Goal: Task Accomplishment & Management: Manage account settings

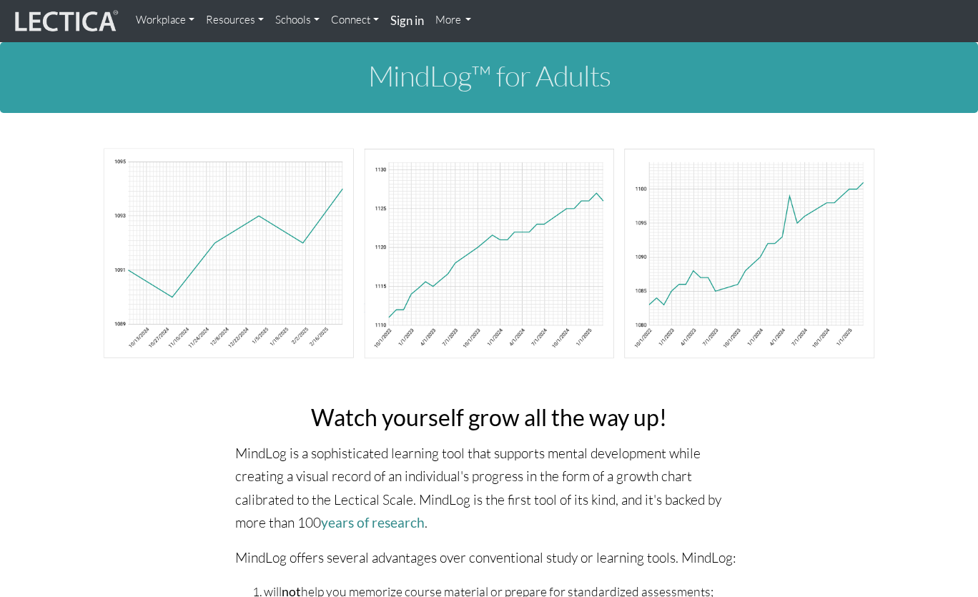
scroll to position [5464, 0]
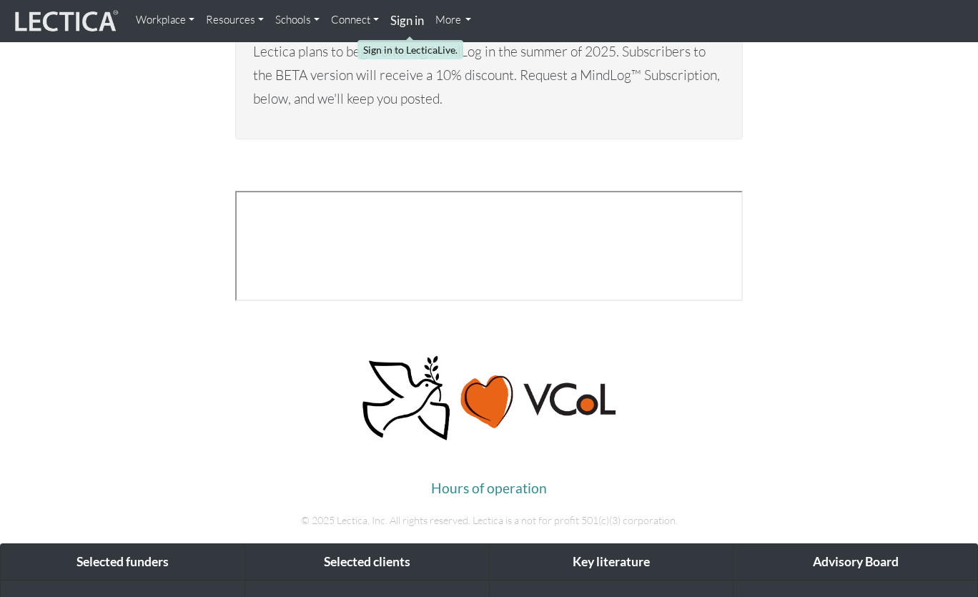
click at [393, 21] on strong "Sign in" at bounding box center [408, 20] width 34 height 15
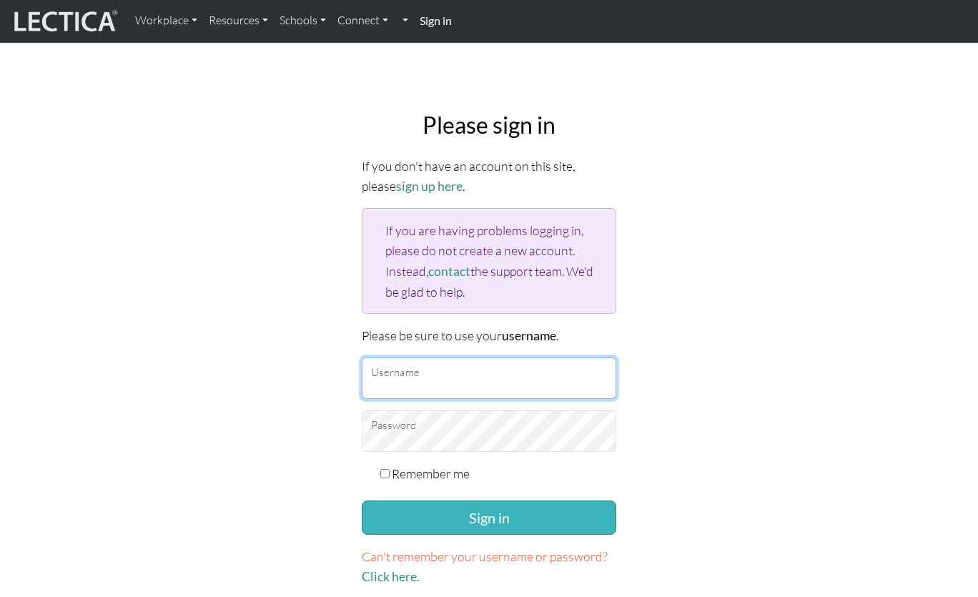
type input "[EMAIL_ADDRESS][DOMAIN_NAME]"
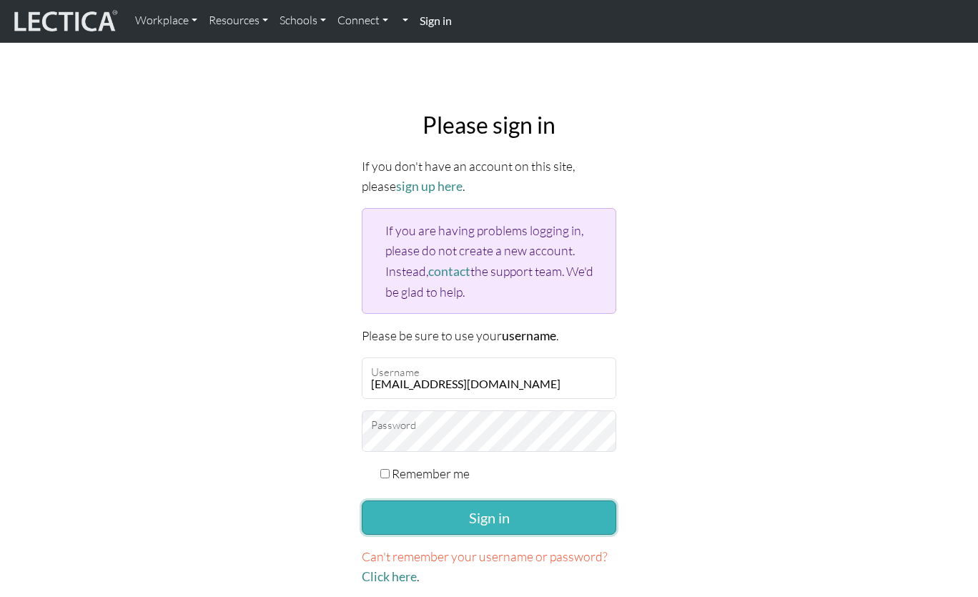
click at [506, 516] on button "Sign in" at bounding box center [489, 518] width 255 height 34
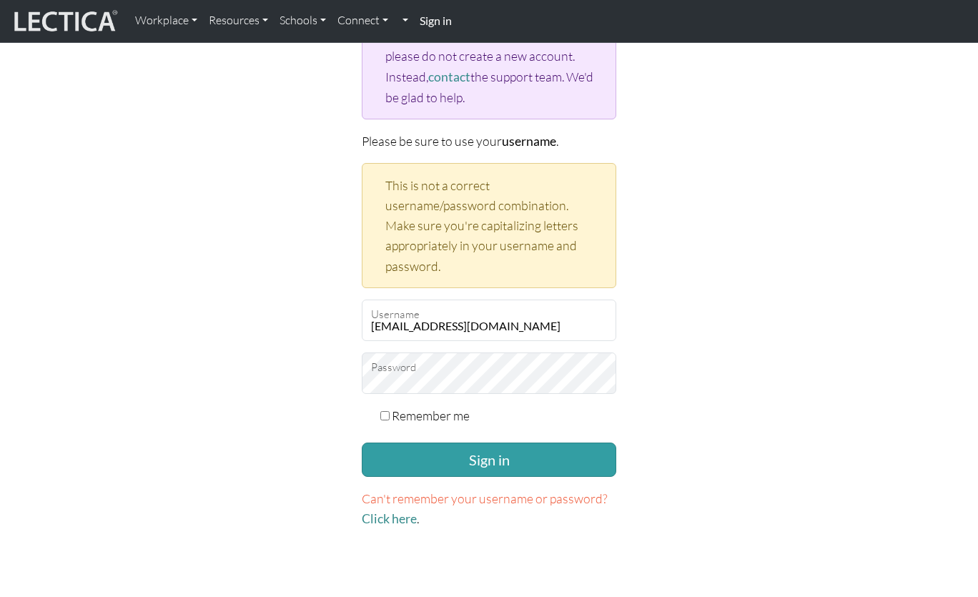
scroll to position [207, 0]
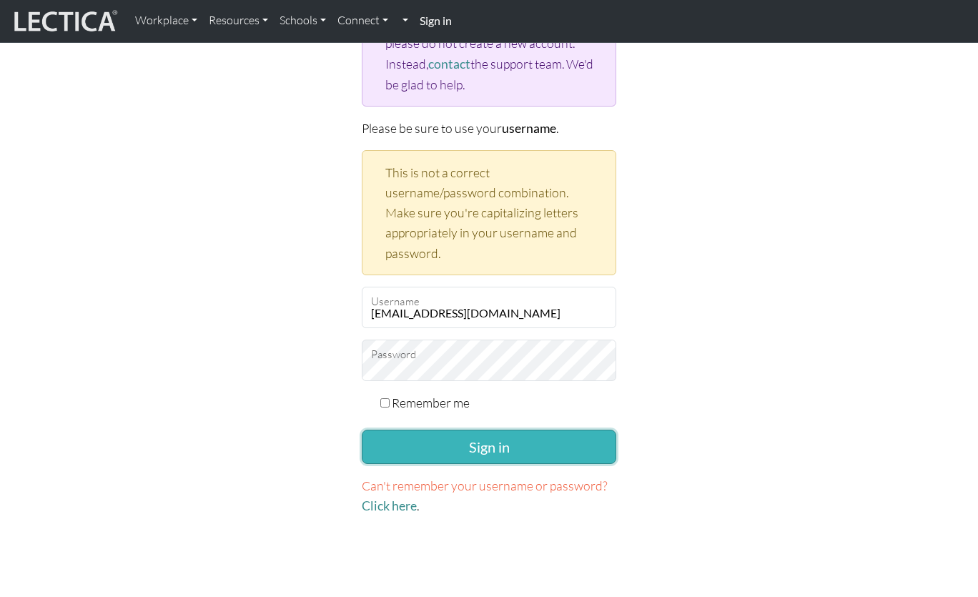
click at [489, 446] on button "Sign in" at bounding box center [489, 447] width 255 height 34
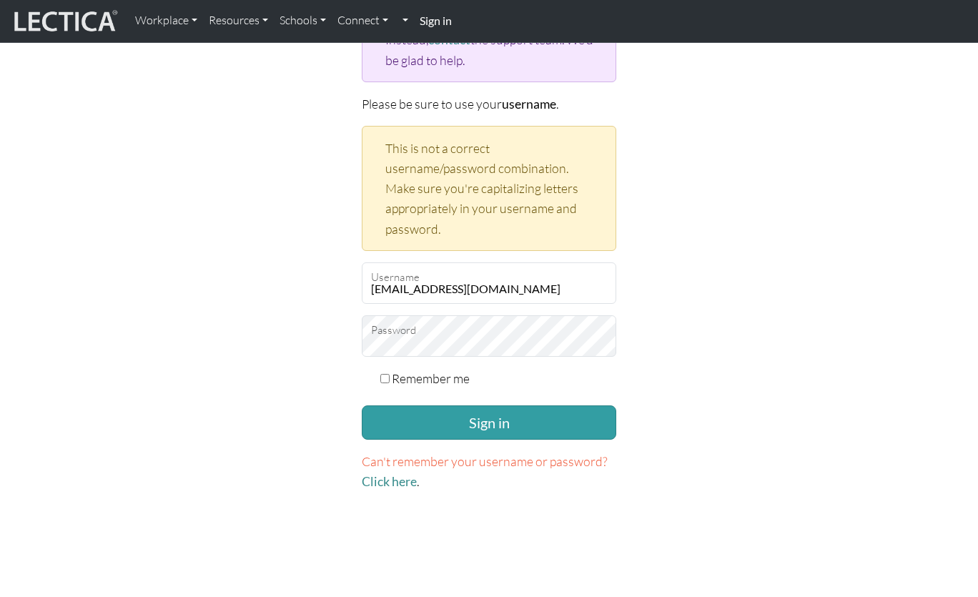
scroll to position [234, 0]
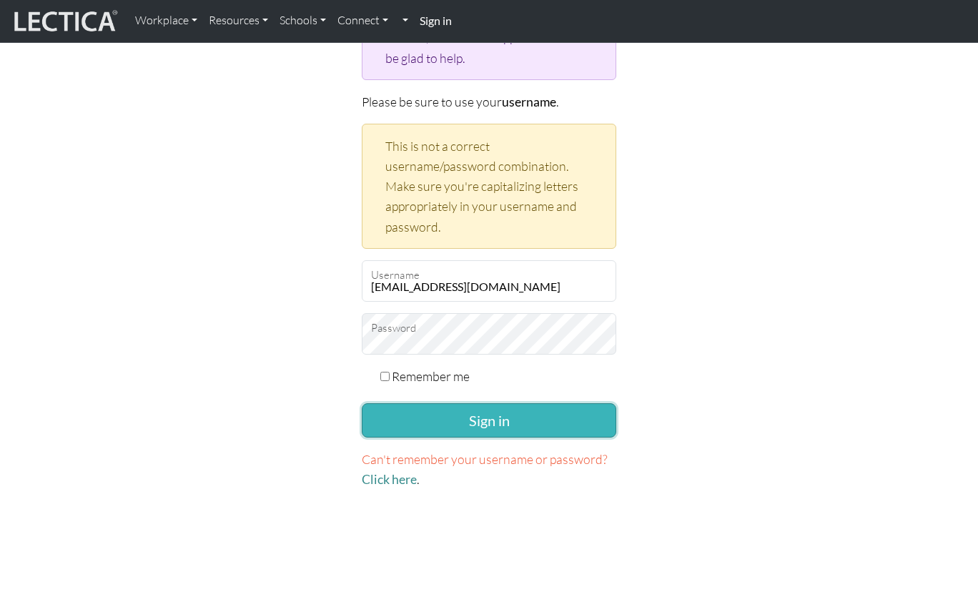
click at [476, 411] on button "Sign in" at bounding box center [489, 420] width 255 height 34
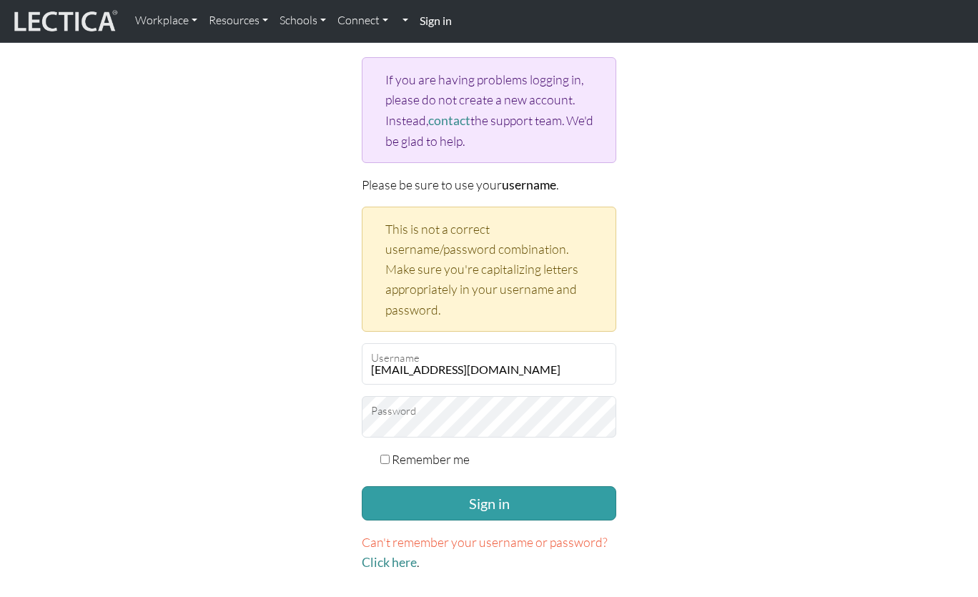
scroll to position [159, 0]
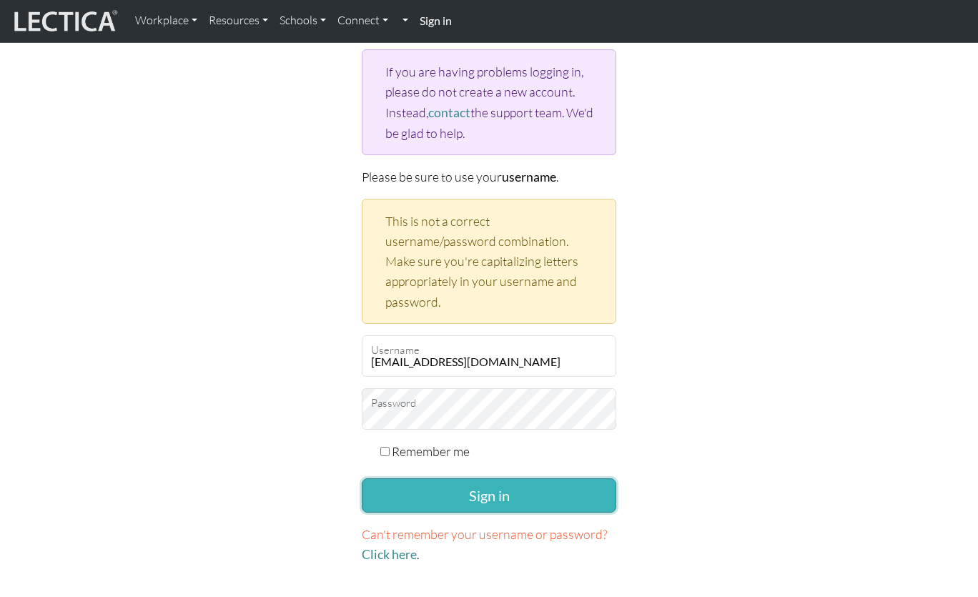
click at [476, 494] on button "Sign in" at bounding box center [489, 496] width 255 height 34
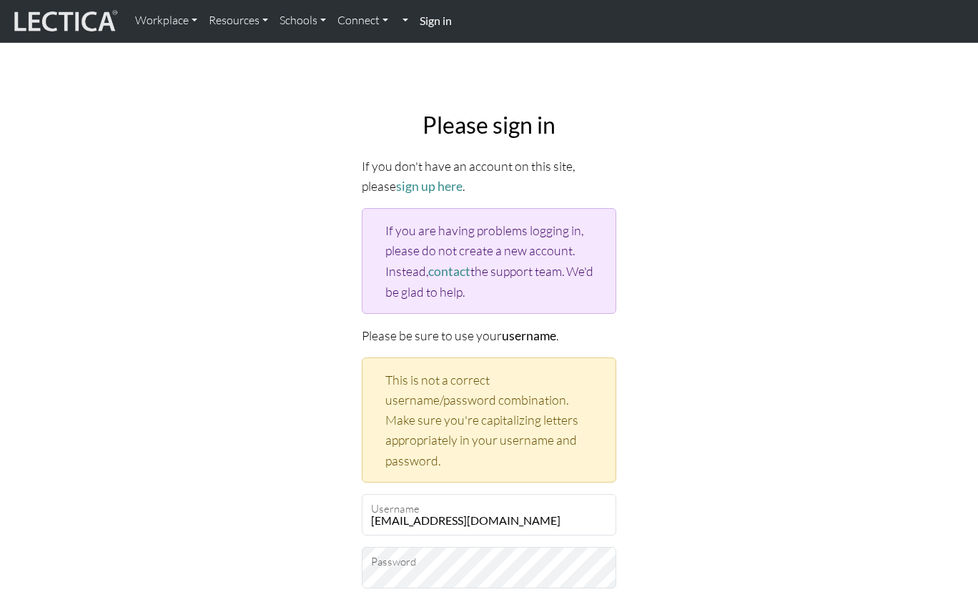
scroll to position [148, 0]
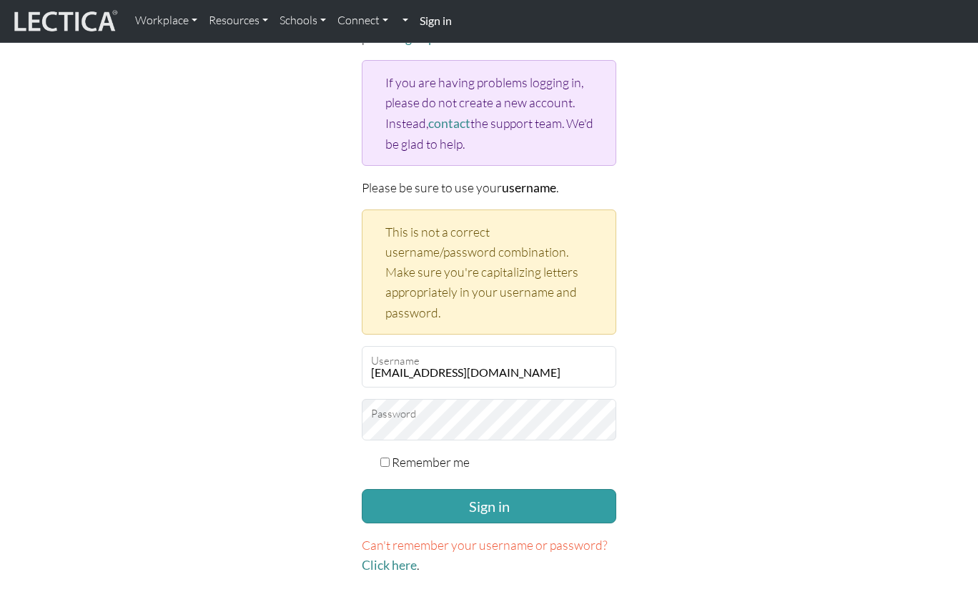
click at [478, 521] on form "If you don't have an account on this site, please sign up here . If you are hav…" at bounding box center [489, 292] width 255 height 568
click at [478, 506] on button "Sign in" at bounding box center [489, 506] width 255 height 34
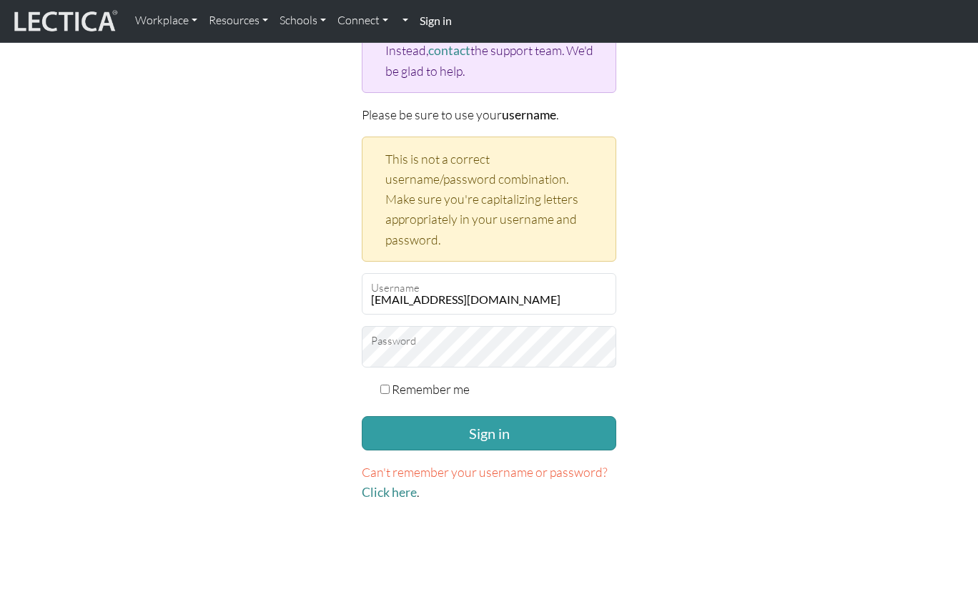
scroll to position [226, 0]
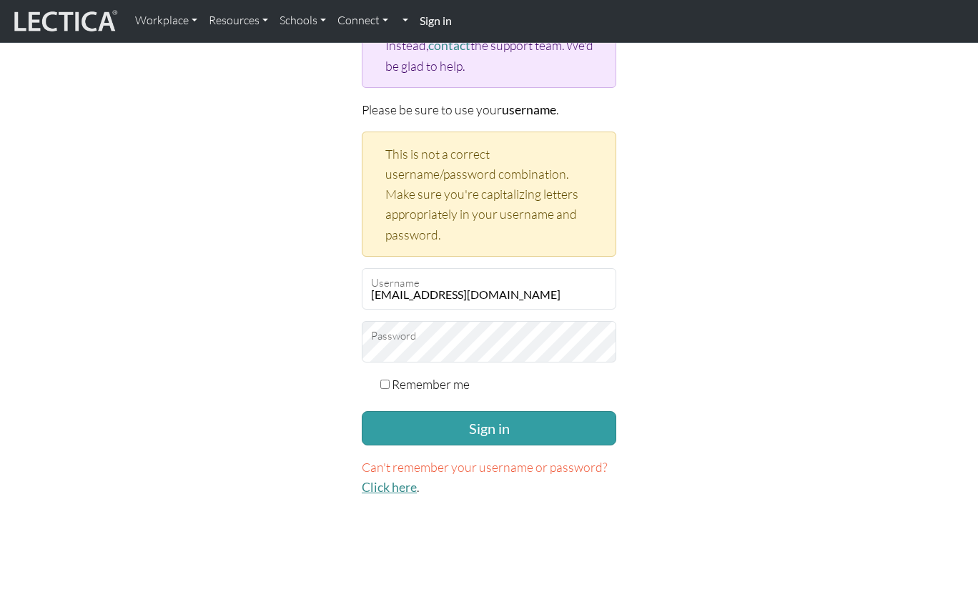
click at [383, 482] on link "Click here" at bounding box center [389, 487] width 55 height 15
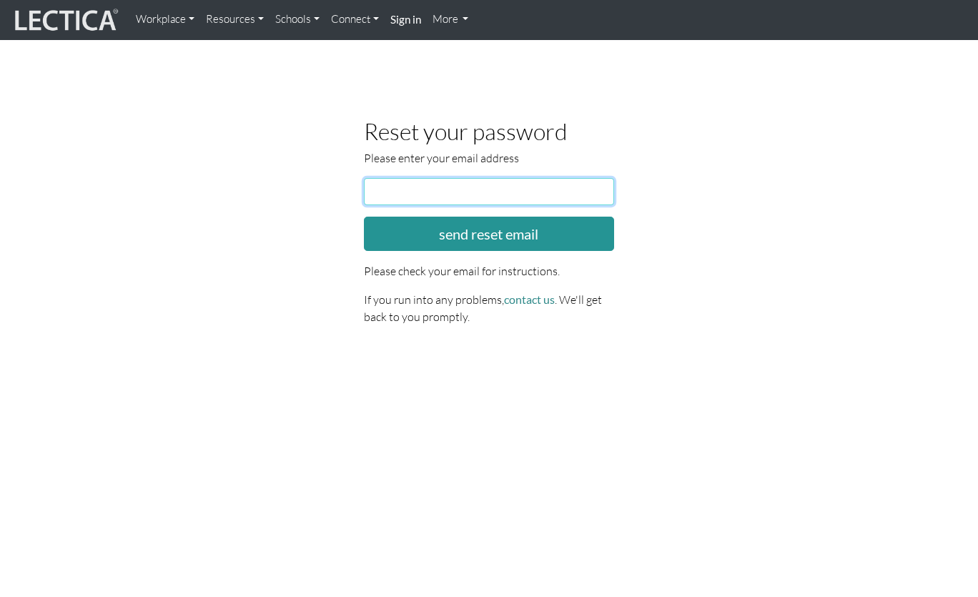
click at [394, 188] on input "email" at bounding box center [489, 191] width 250 height 27
type input "[EMAIL_ADDRESS][DOMAIN_NAME]"
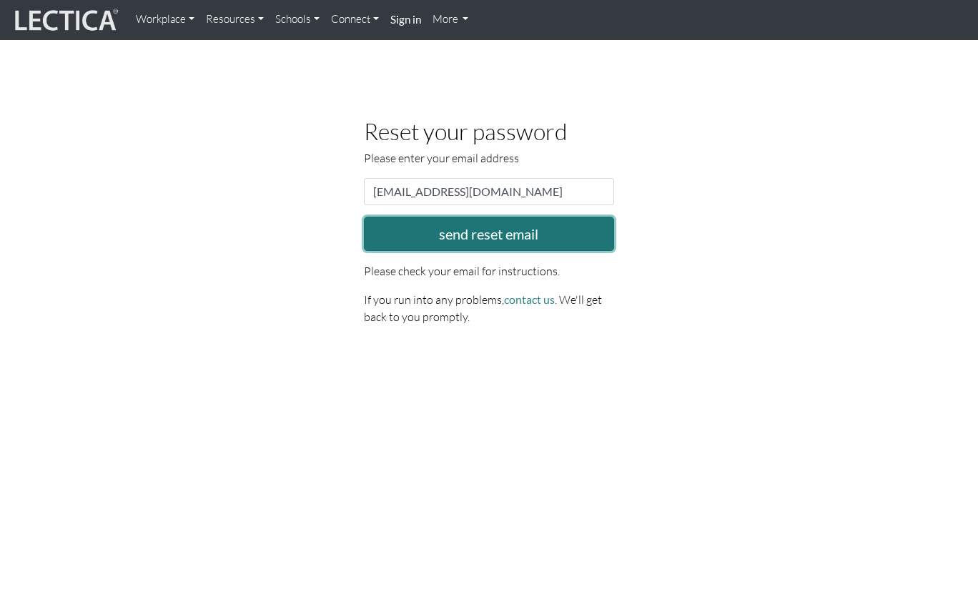
click at [535, 230] on button "send reset email" at bounding box center [489, 234] width 250 height 34
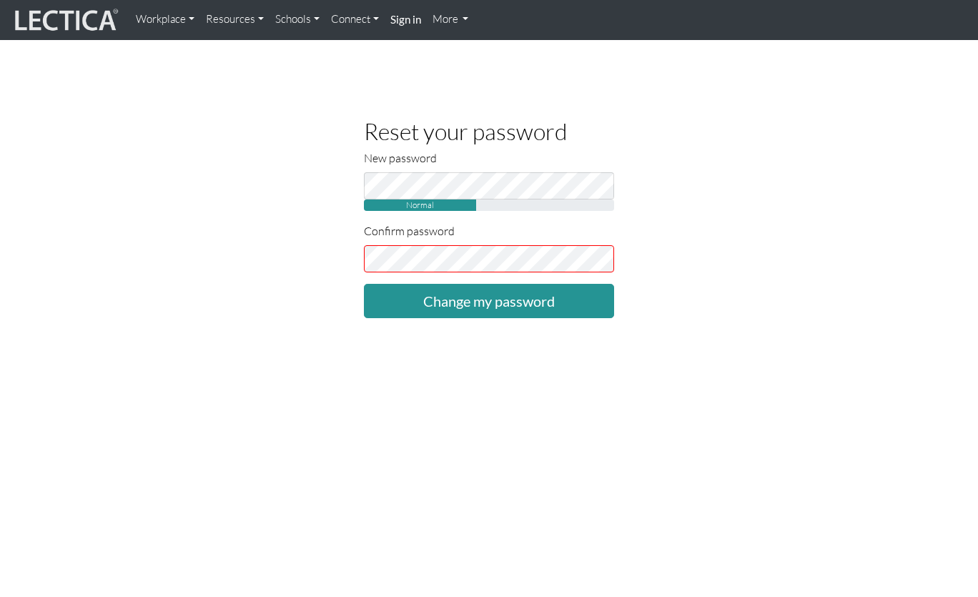
click at [393, 272] on fieldset "New password Normal Confirm password Change my password" at bounding box center [489, 233] width 250 height 169
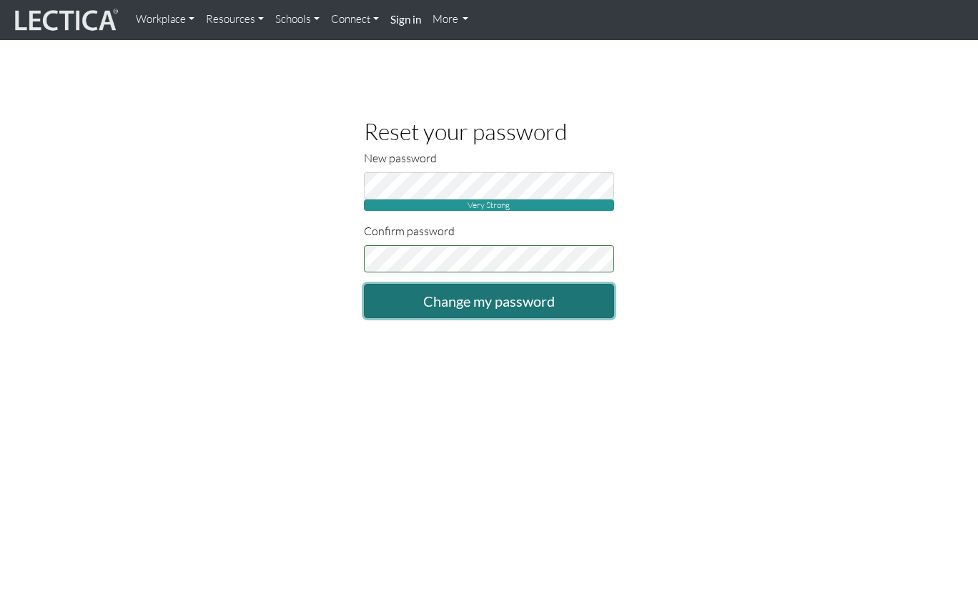
click at [558, 305] on input "Change my password" at bounding box center [489, 301] width 250 height 34
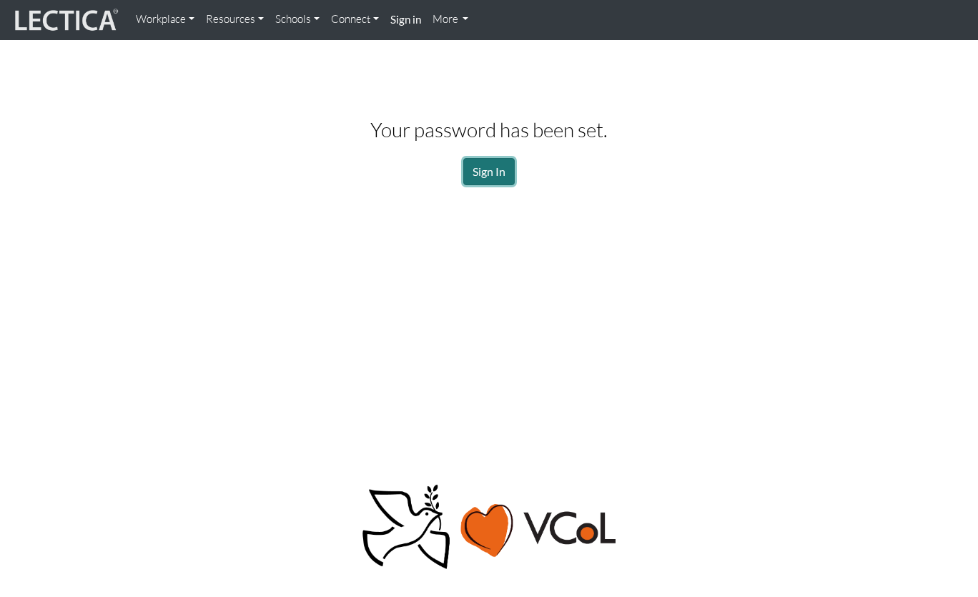
click at [493, 170] on link "Sign In" at bounding box center [488, 171] width 51 height 27
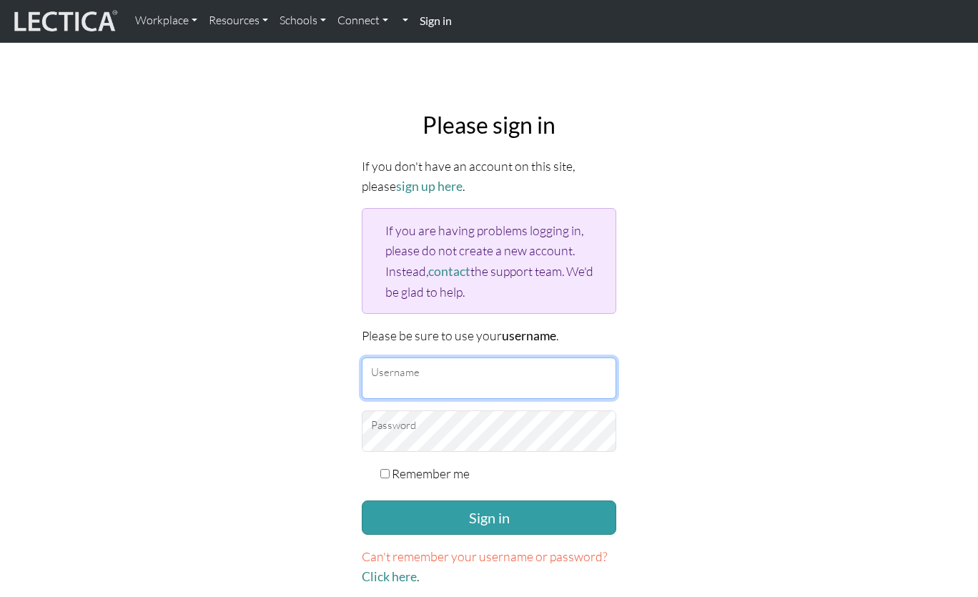
type input "[EMAIL_ADDRESS][DOMAIN_NAME]"
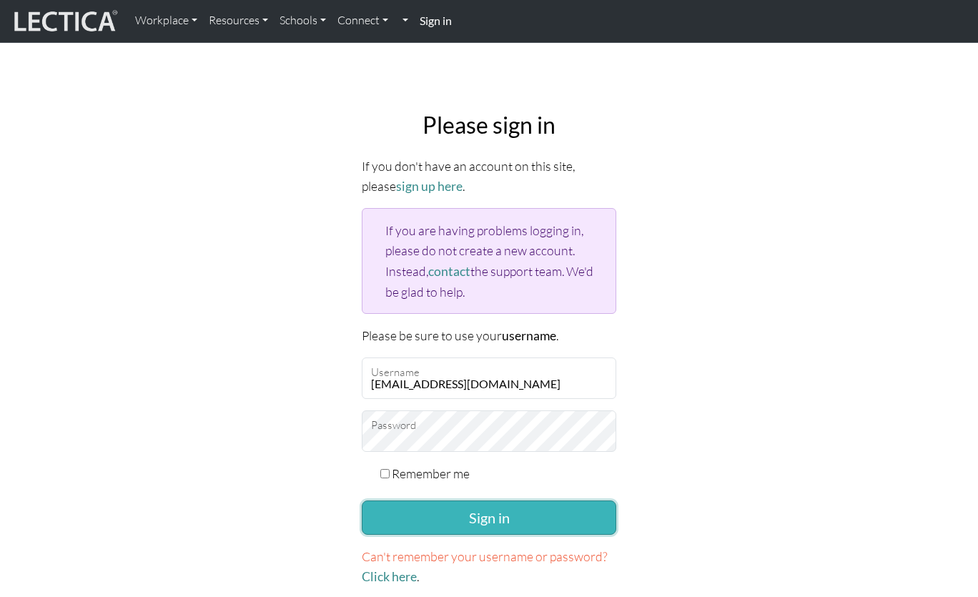
click at [504, 513] on button "Sign in" at bounding box center [489, 518] width 255 height 34
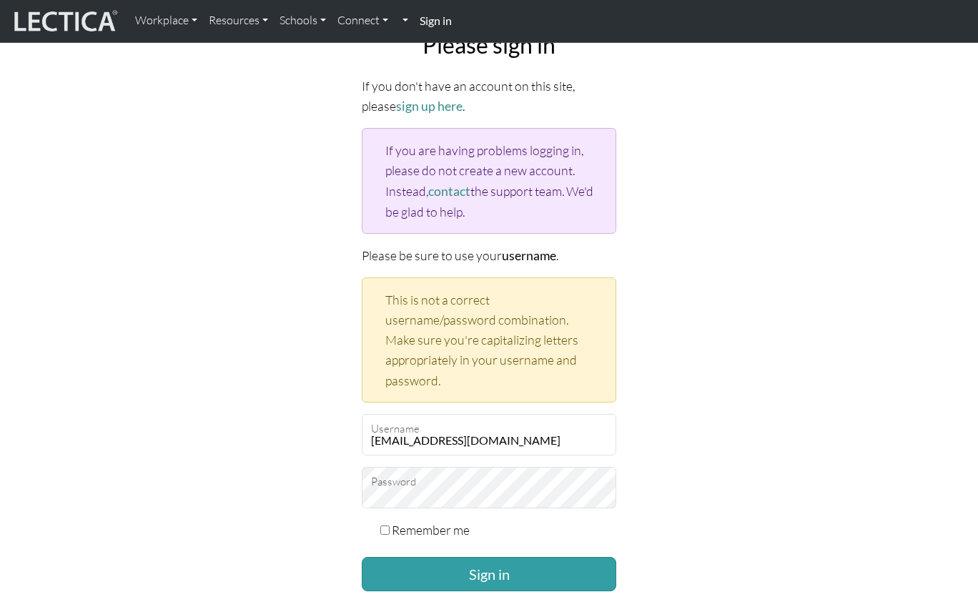
scroll to position [84, 0]
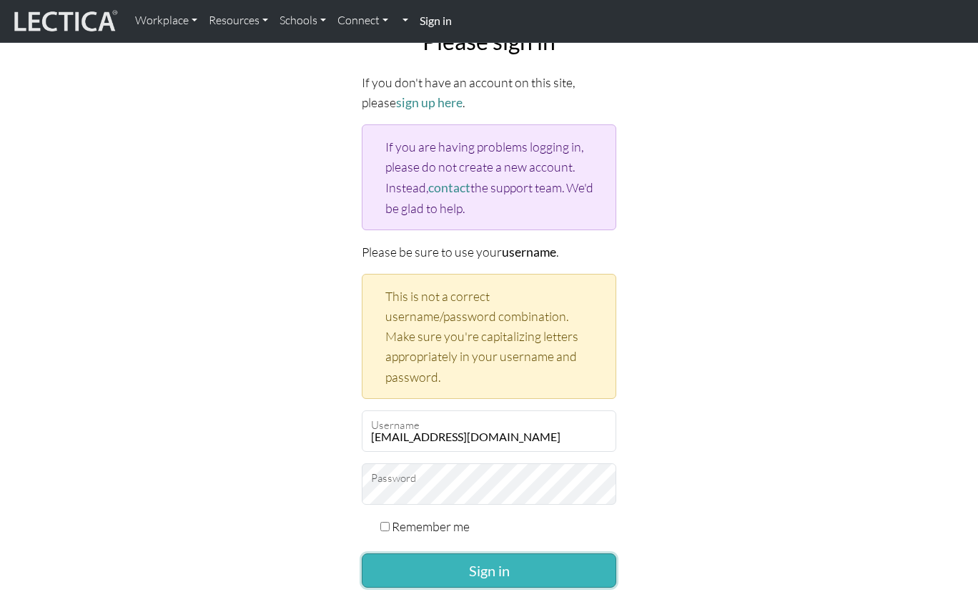
click at [466, 565] on button "Sign in" at bounding box center [489, 571] width 255 height 34
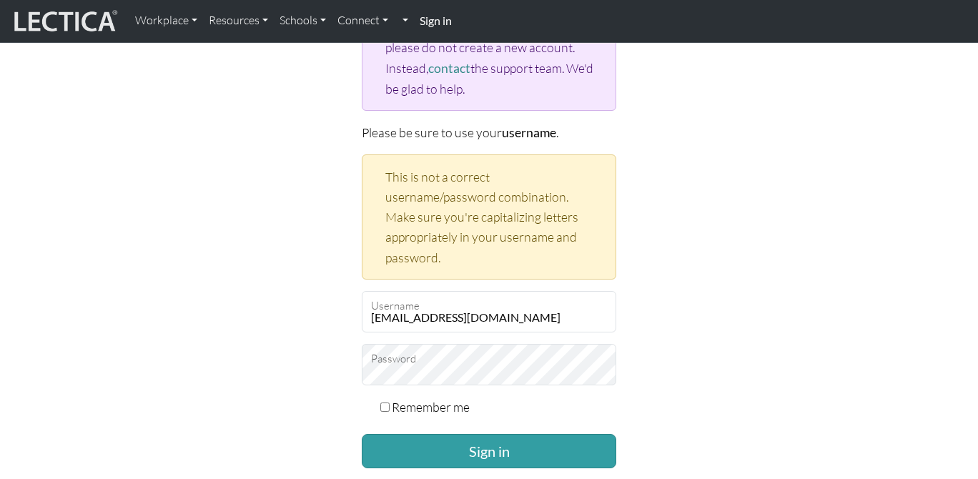
scroll to position [212, 0]
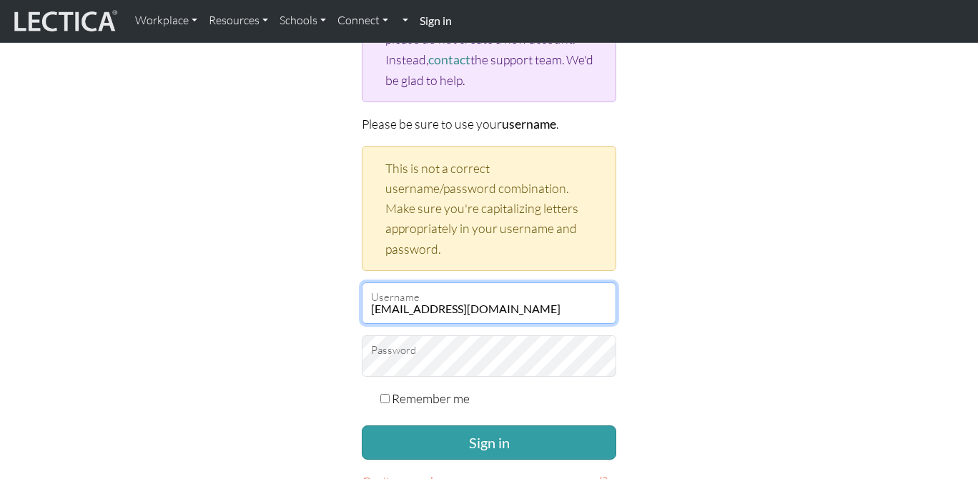
drag, startPoint x: 414, startPoint y: 303, endPoint x: 685, endPoint y: 323, distance: 271.8
click at [685, 323] on div "Please sign in If you don't have an account on this site, please sign up here .…" at bounding box center [489, 206] width 815 height 636
type input "altmanc"
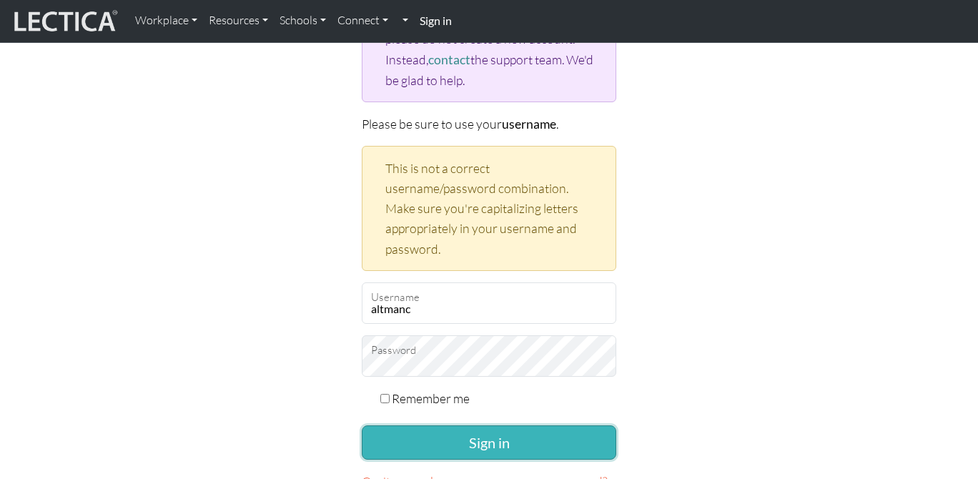
click at [455, 437] on button "Sign in" at bounding box center [489, 443] width 255 height 34
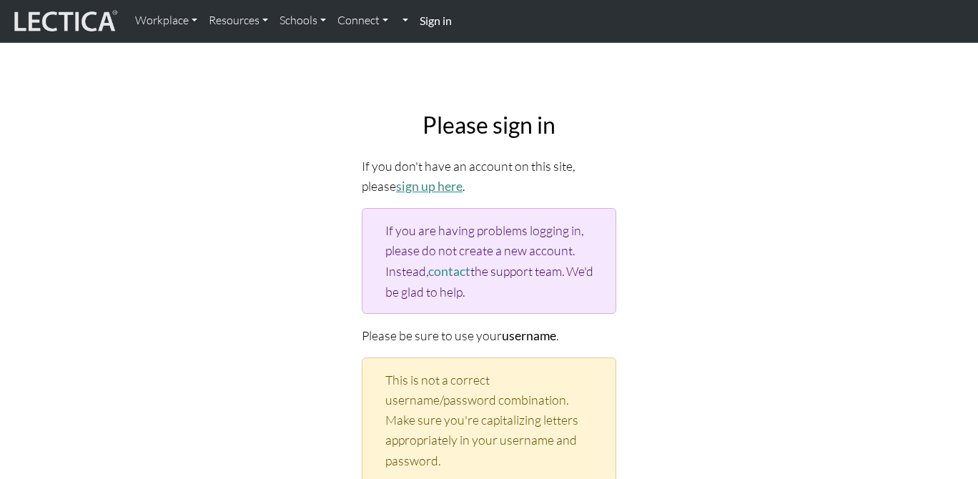
click at [396, 181] on link "sign up here" at bounding box center [429, 186] width 67 height 15
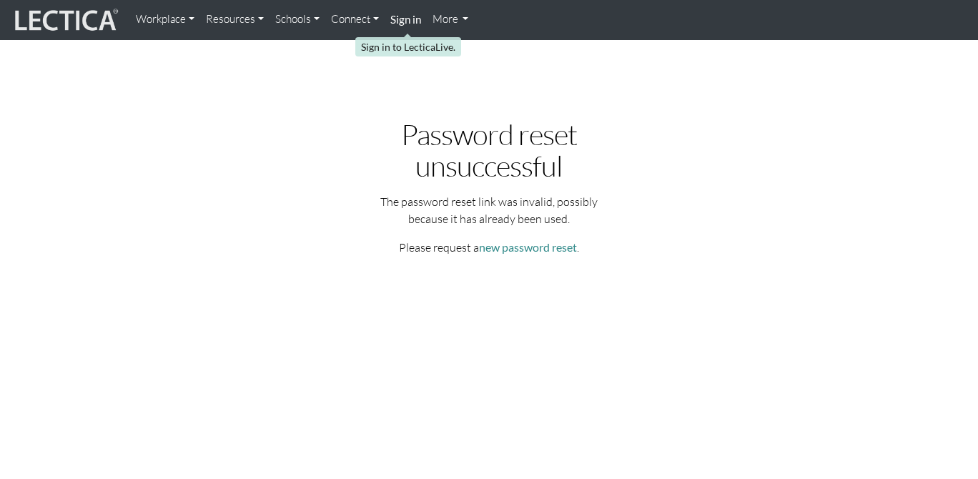
click at [413, 26] on link "Sign in" at bounding box center [406, 20] width 42 height 29
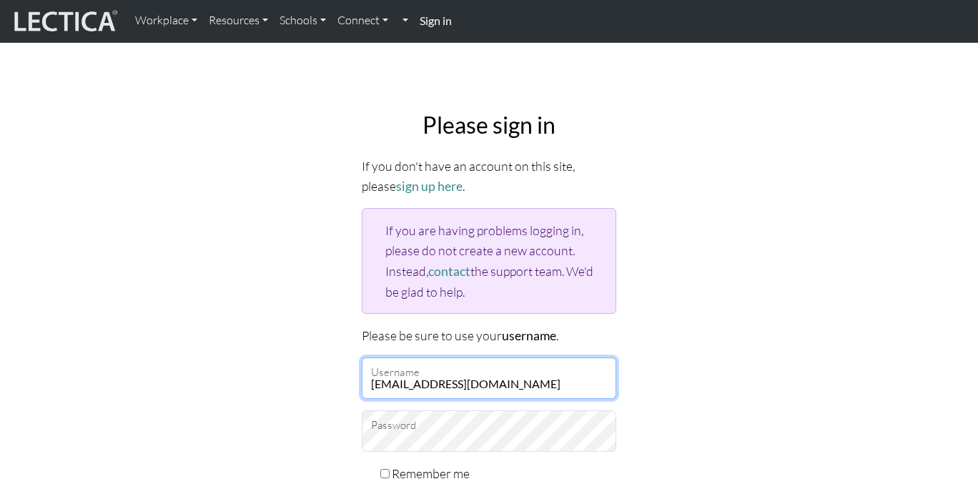
click at [376, 379] on input "[EMAIL_ADDRESS][DOMAIN_NAME]" at bounding box center [489, 378] width 255 height 41
type input "[EMAIL_ADDRESS][DOMAIN_NAME]"
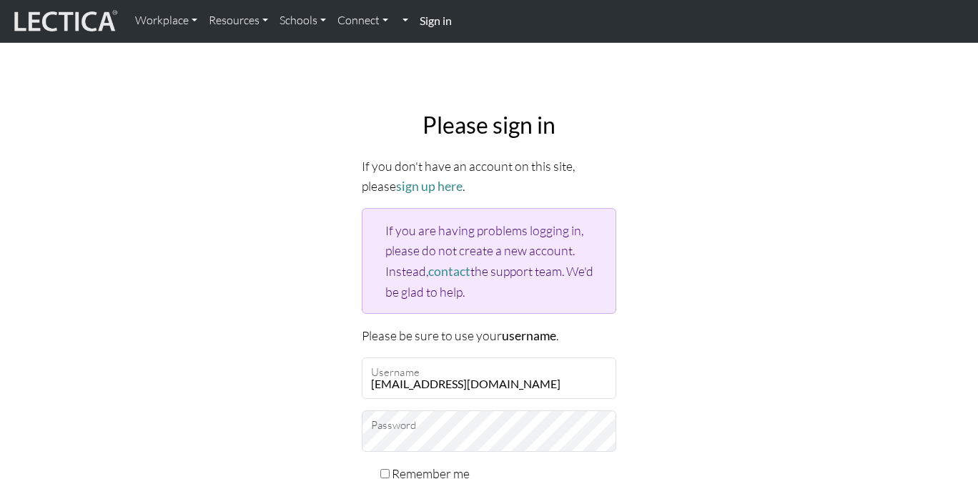
click at [312, 365] on div "Please sign in If you don't have an account on this site, please sign up here .…" at bounding box center [489, 349] width 815 height 499
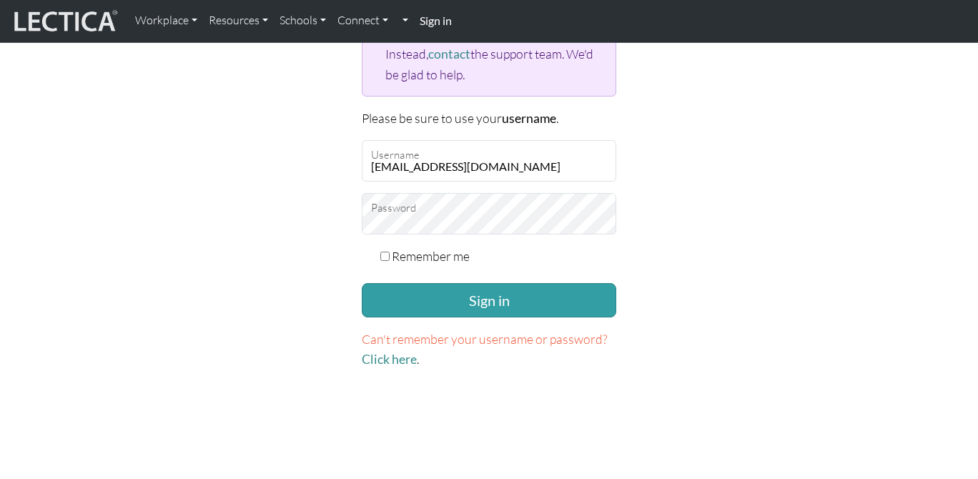
scroll to position [220, 0]
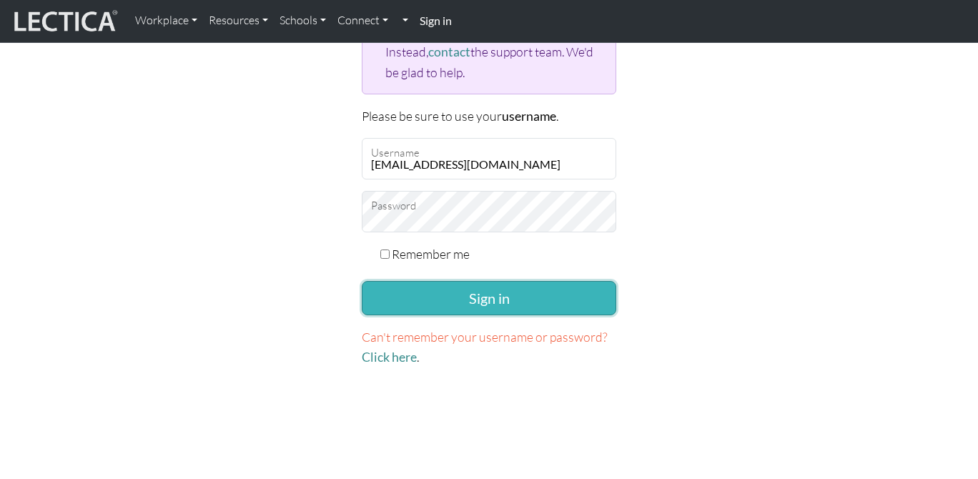
click at [477, 295] on button "Sign in" at bounding box center [489, 298] width 255 height 34
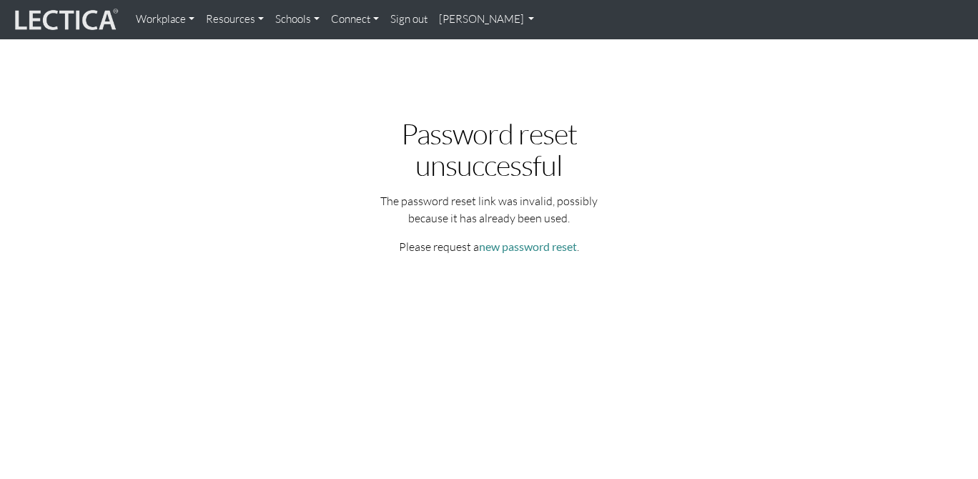
click at [236, 17] on link "Resources" at bounding box center [234, 20] width 69 height 28
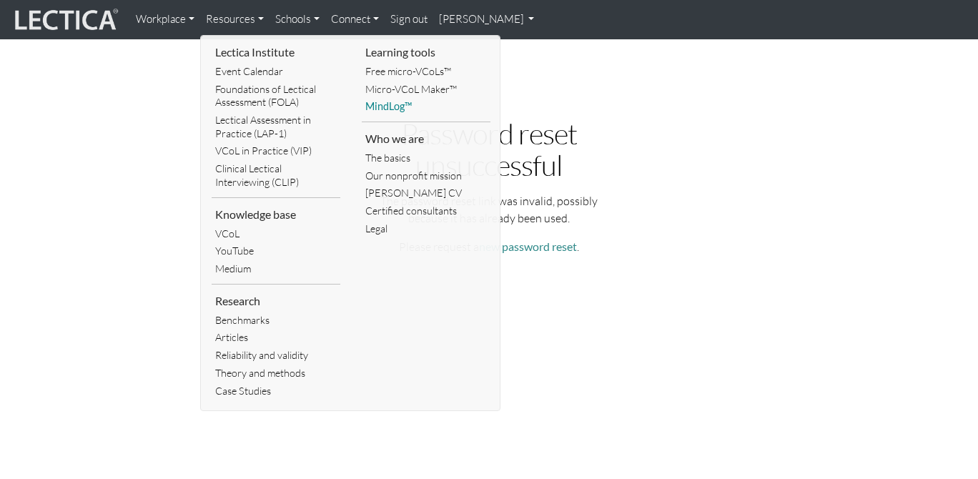
click at [410, 109] on link "MindLog™" at bounding box center [426, 107] width 129 height 18
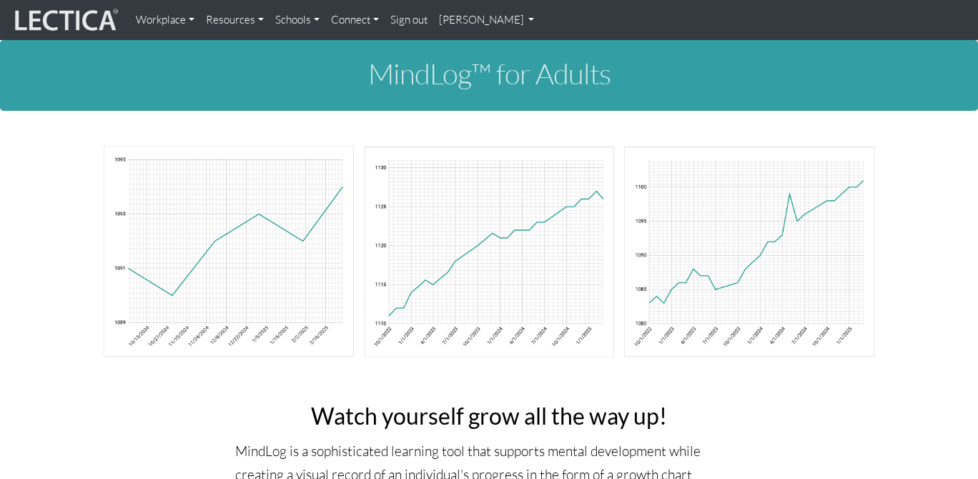
click at [232, 11] on link "Resources" at bounding box center [234, 20] width 69 height 29
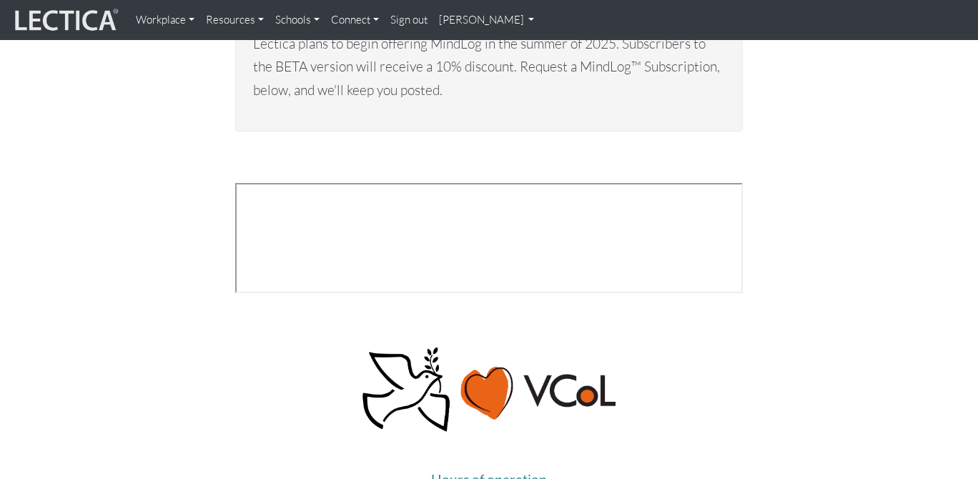
scroll to position [5440, 0]
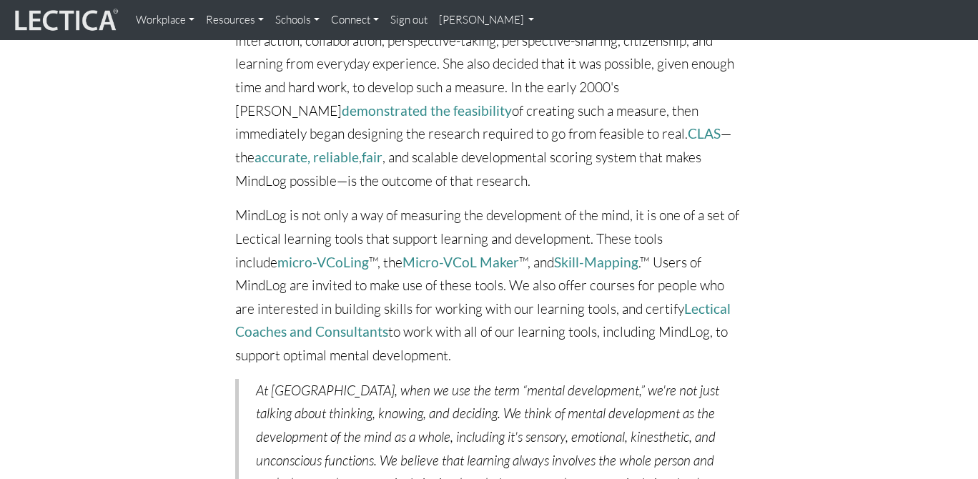
scroll to position [4576, 0]
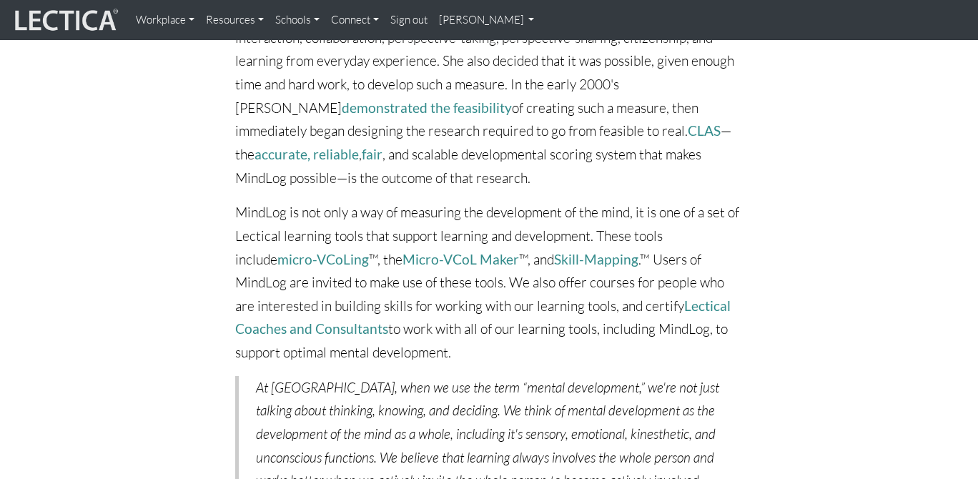
click at [355, 201] on p "MindLog is not only a way of measuring the development of the mind, it is one o…" at bounding box center [489, 282] width 508 height 163
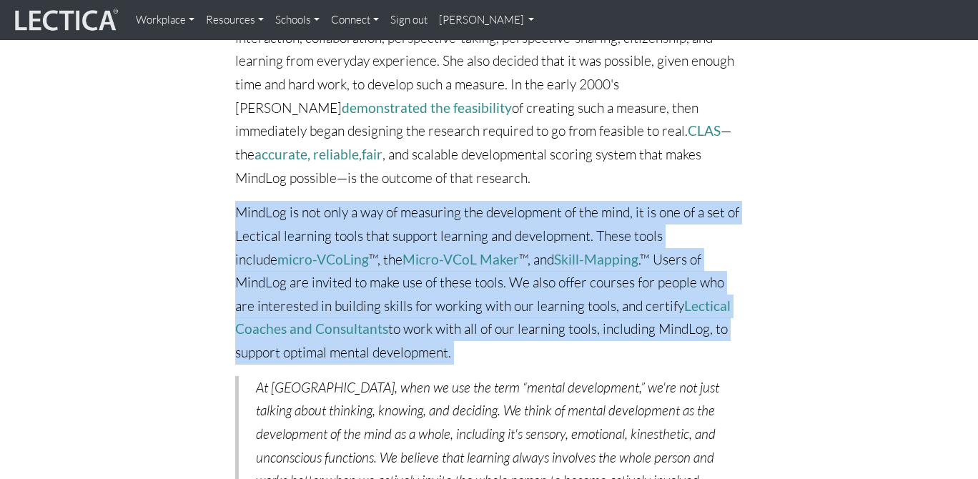
click at [355, 201] on p "MindLog is not only a way of measuring the development of the mind, it is one o…" at bounding box center [489, 282] width 508 height 163
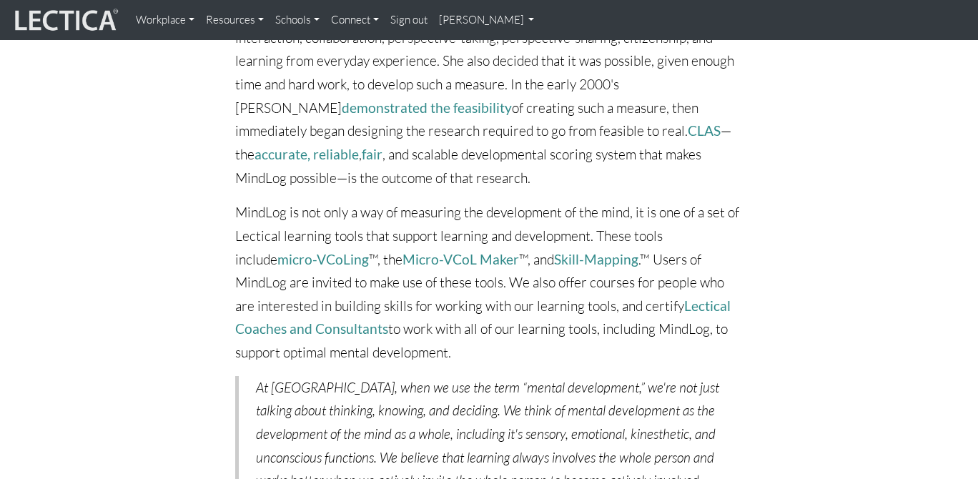
click at [418, 259] on p "MindLog is not only a way of measuring the development of the mind, it is one o…" at bounding box center [489, 282] width 508 height 163
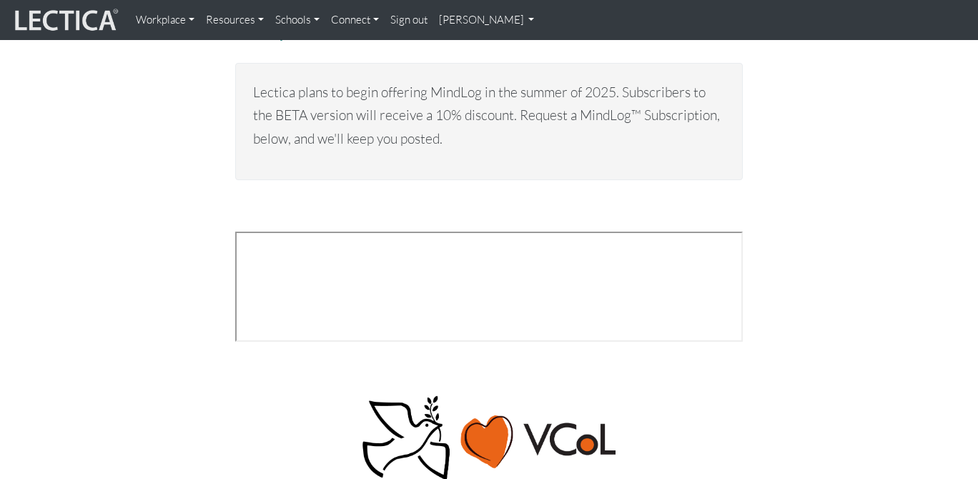
scroll to position [5432, 0]
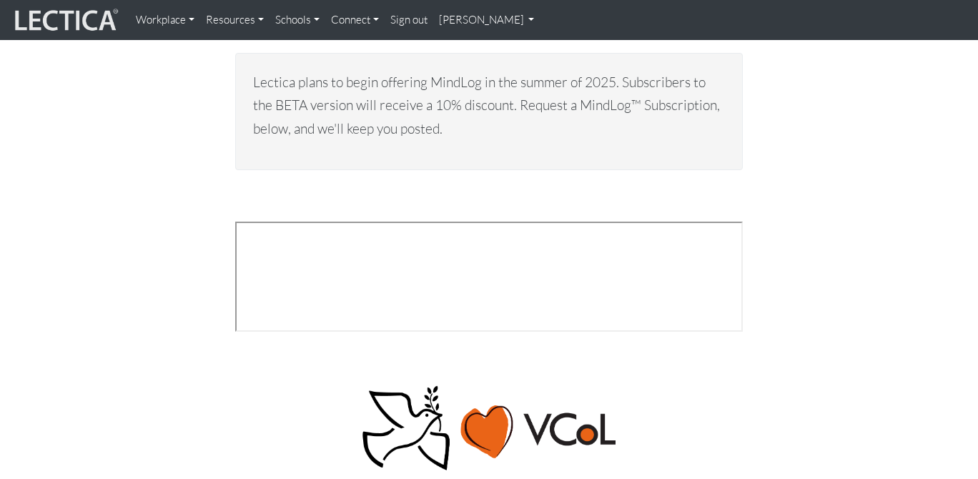
click at [146, 332] on div "height="2428" frameborder="0" marginheight="0" marginwidth="0">Loading…" at bounding box center [489, 286] width 794 height 129
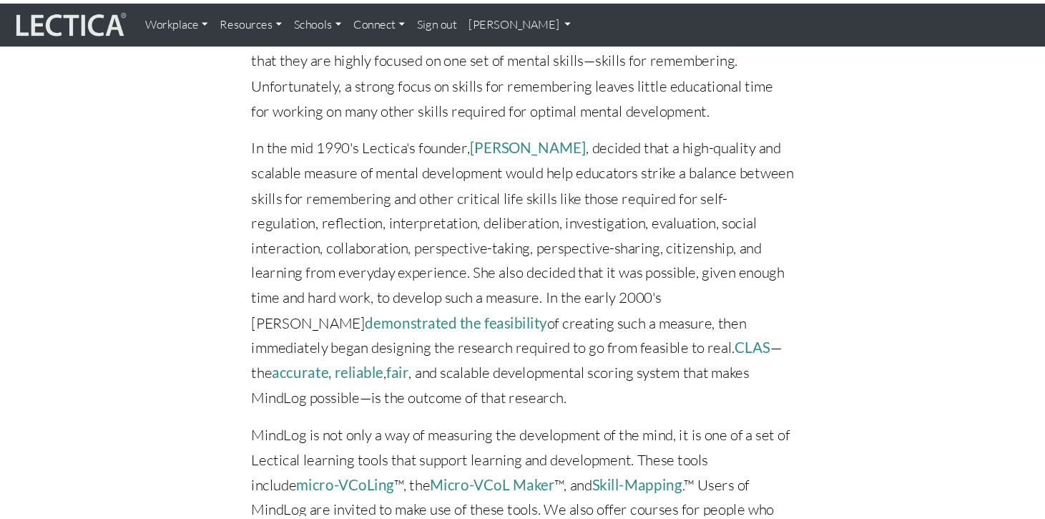
scroll to position [3729, 0]
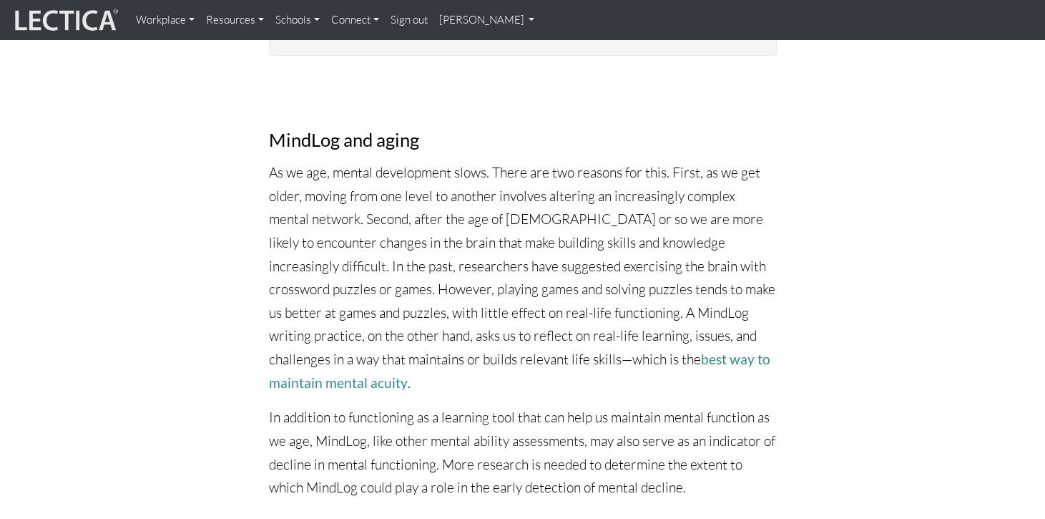
click at [317, 129] on h3 "MindLog and aging" at bounding box center [523, 139] width 508 height 20
copy h3 "MindLog"
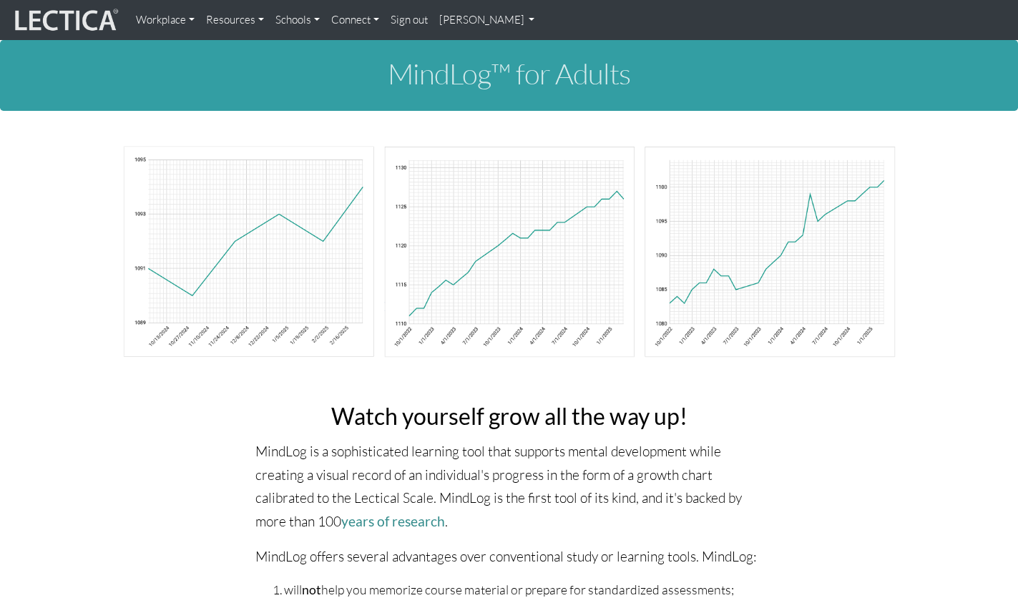
click at [185, 14] on link "Workplace" at bounding box center [165, 20] width 70 height 29
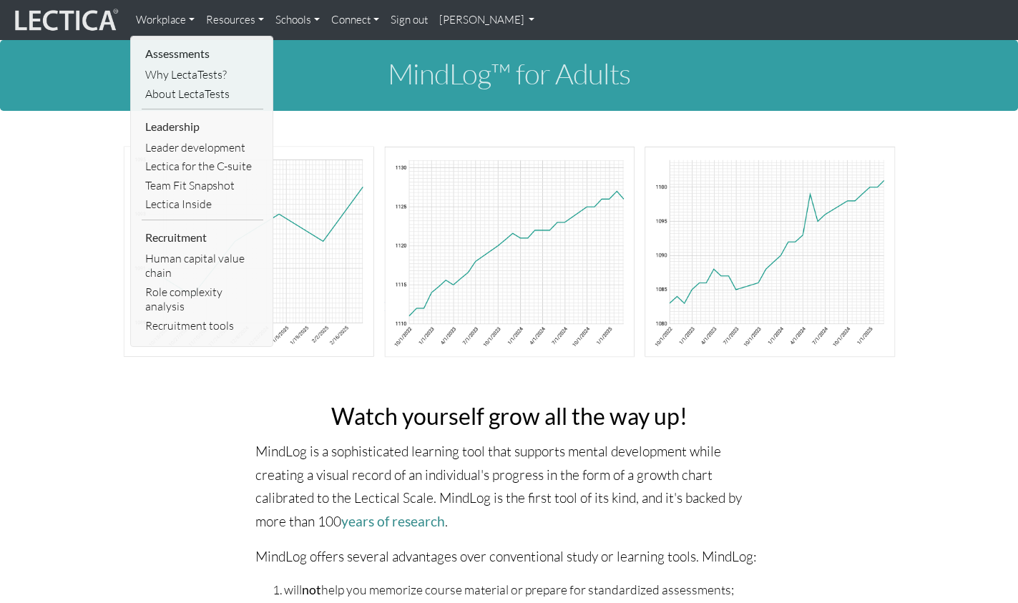
click at [362, 19] on link "Connect" at bounding box center [354, 20] width 59 height 29
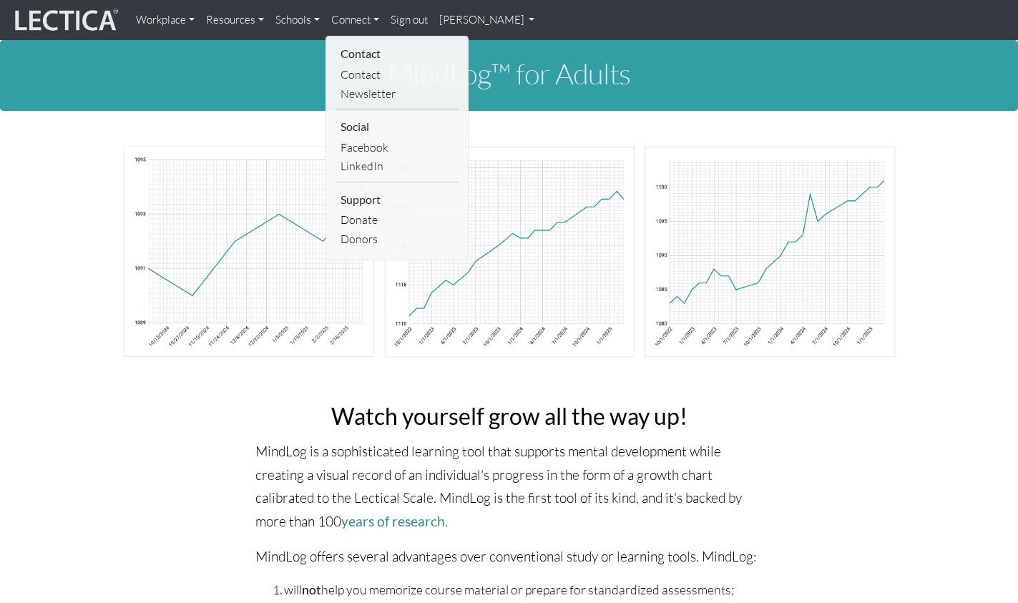
click at [170, 6] on link "Workplace" at bounding box center [165, 20] width 70 height 29
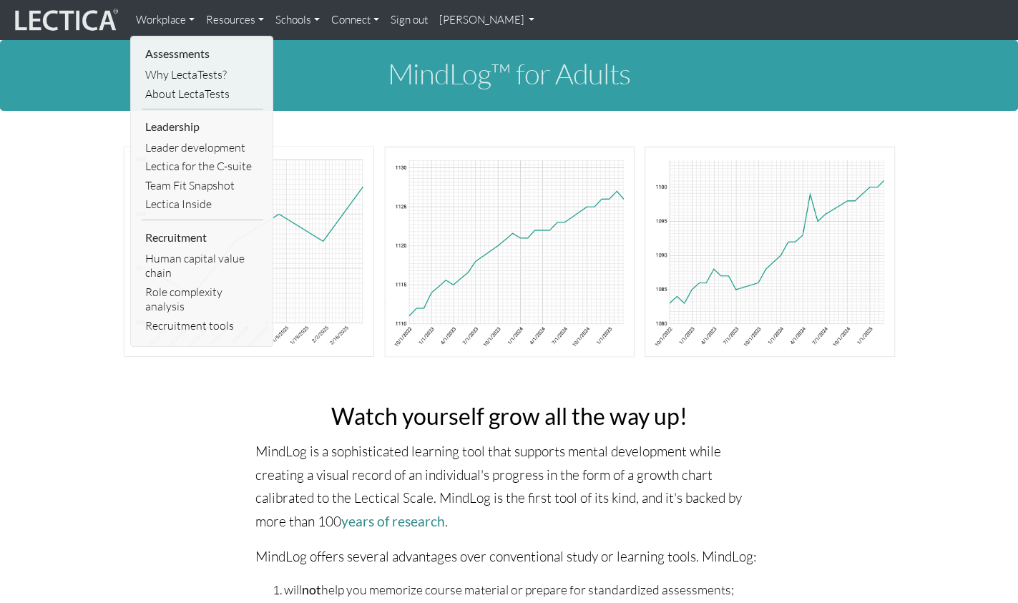
click at [167, 48] on li "Assessments" at bounding box center [203, 53] width 122 height 23
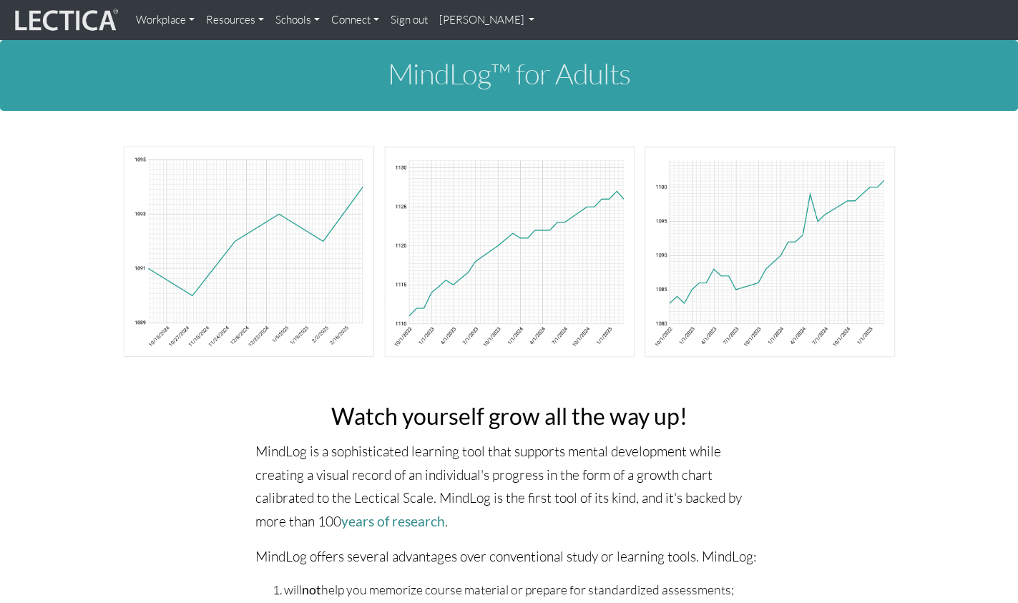
click at [90, 17] on img at bounding box center [64, 19] width 107 height 27
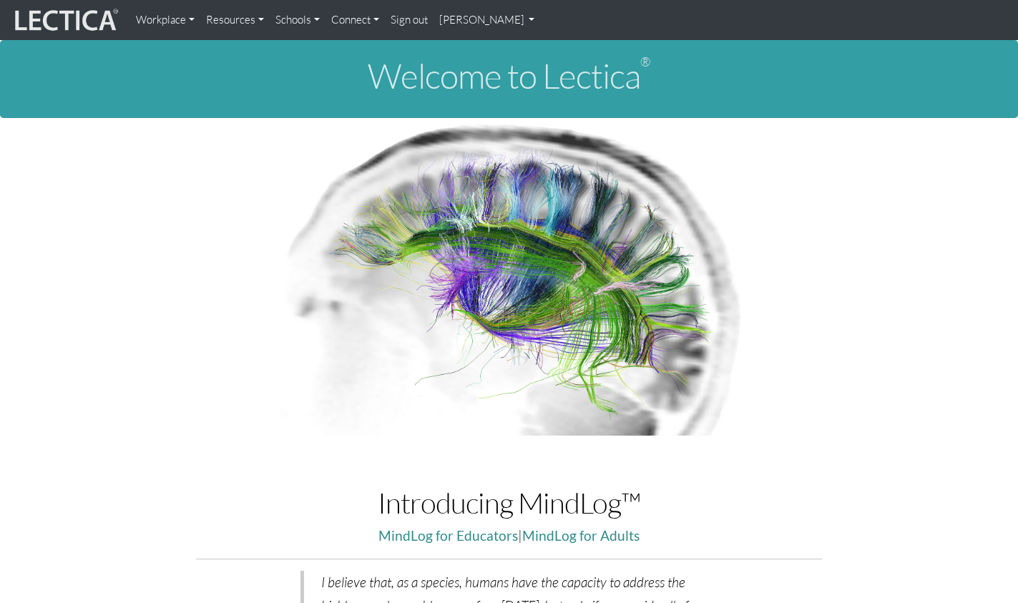
click at [230, 11] on link "Resources" at bounding box center [234, 20] width 69 height 29
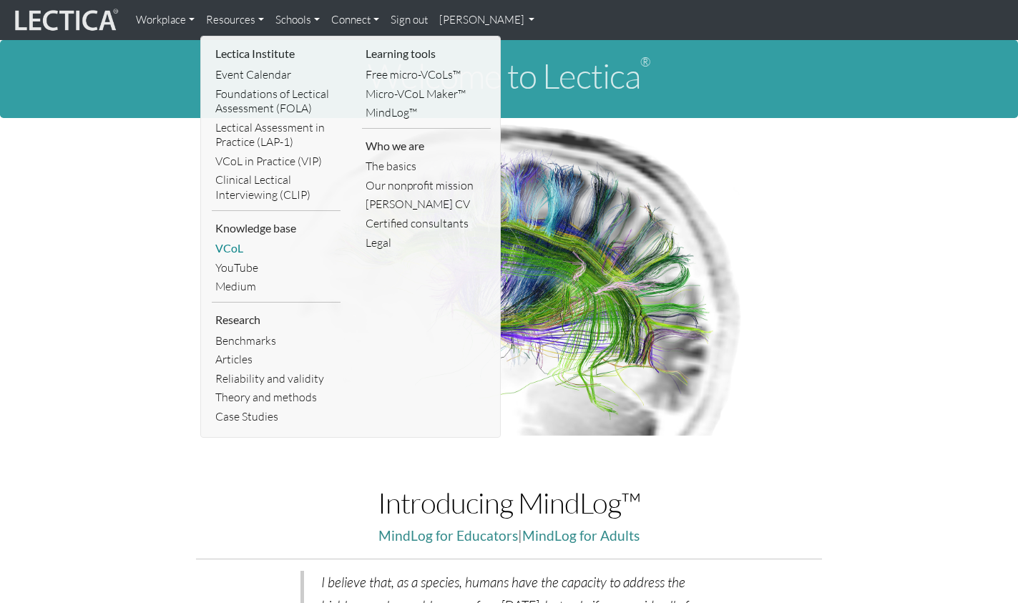
click at [230, 254] on link "VCoL" at bounding box center [276, 248] width 129 height 19
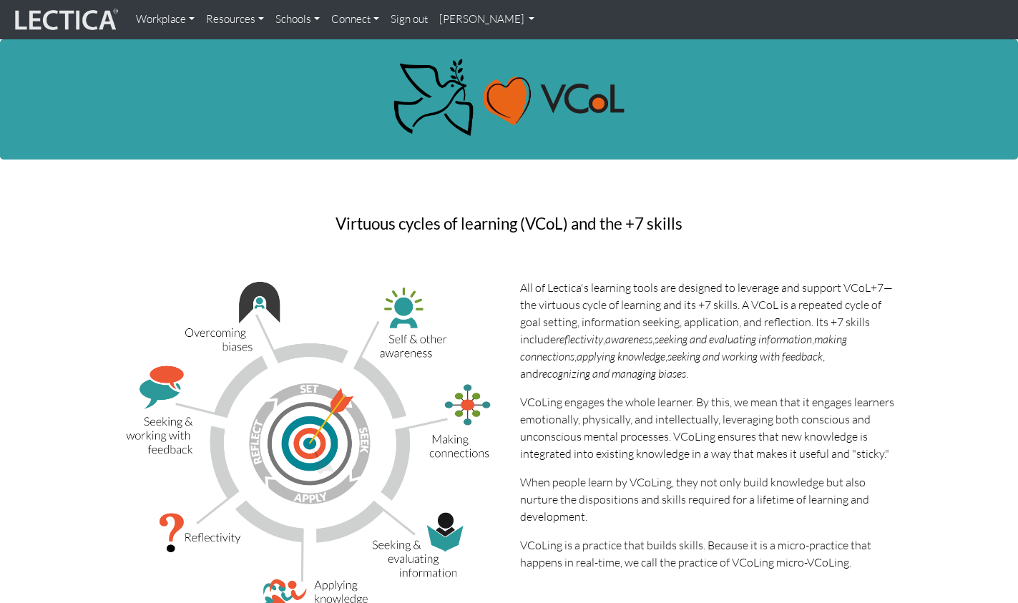
click at [513, 9] on link "[PERSON_NAME]" at bounding box center [486, 20] width 107 height 28
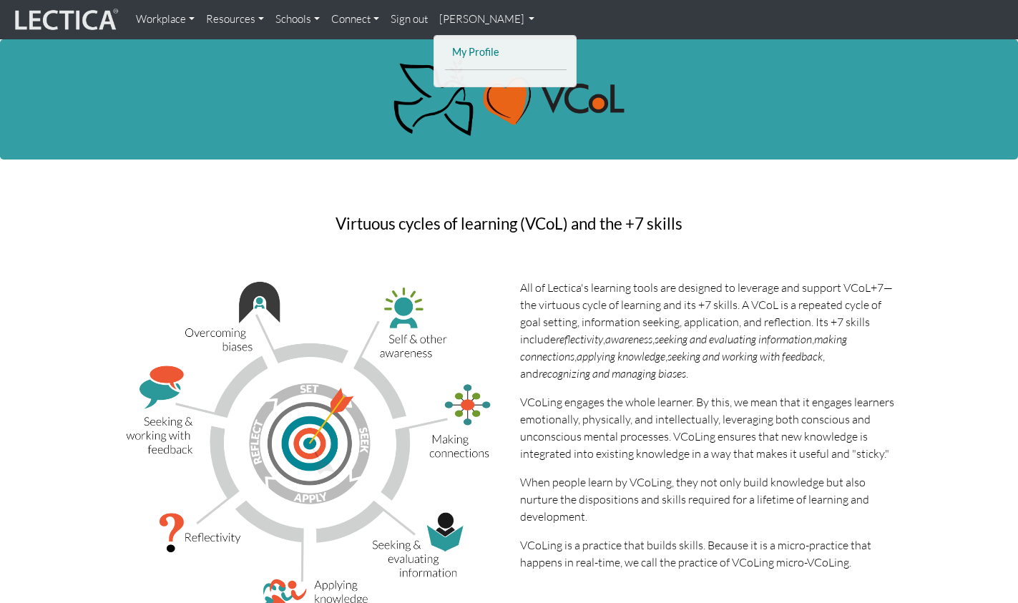
click at [472, 46] on link "My Profile" at bounding box center [505, 53] width 114 height 18
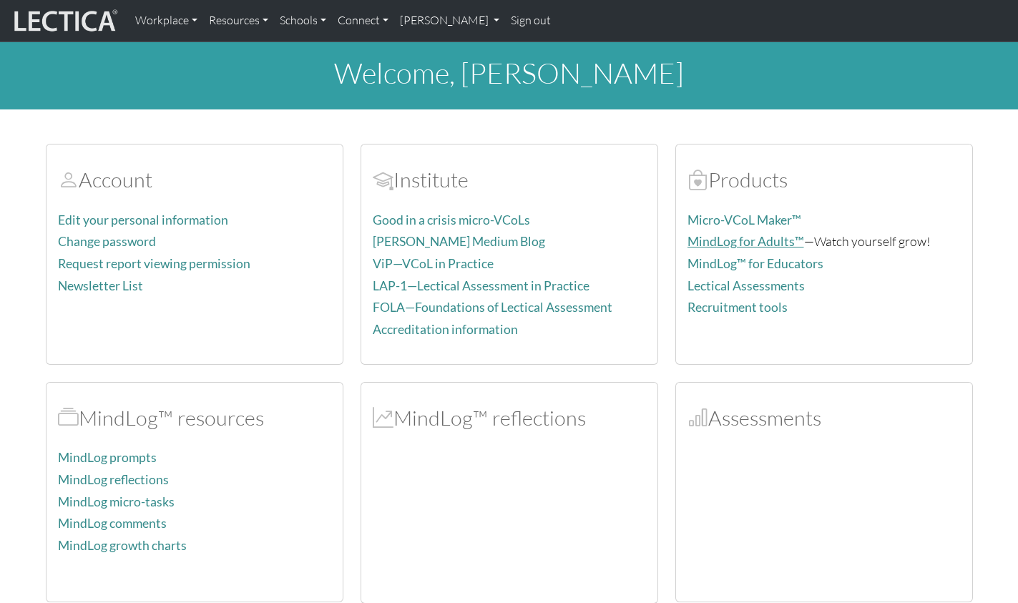
click at [769, 245] on link "MindLog for Adults™" at bounding box center [745, 241] width 117 height 15
